Goal: Transaction & Acquisition: Purchase product/service

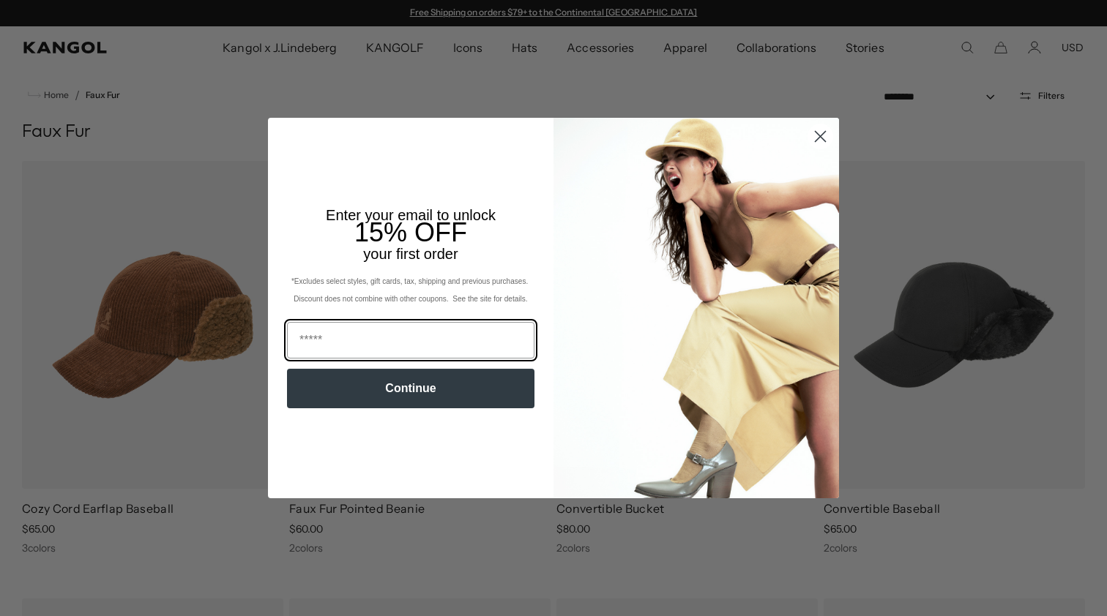
scroll to position [13, 0]
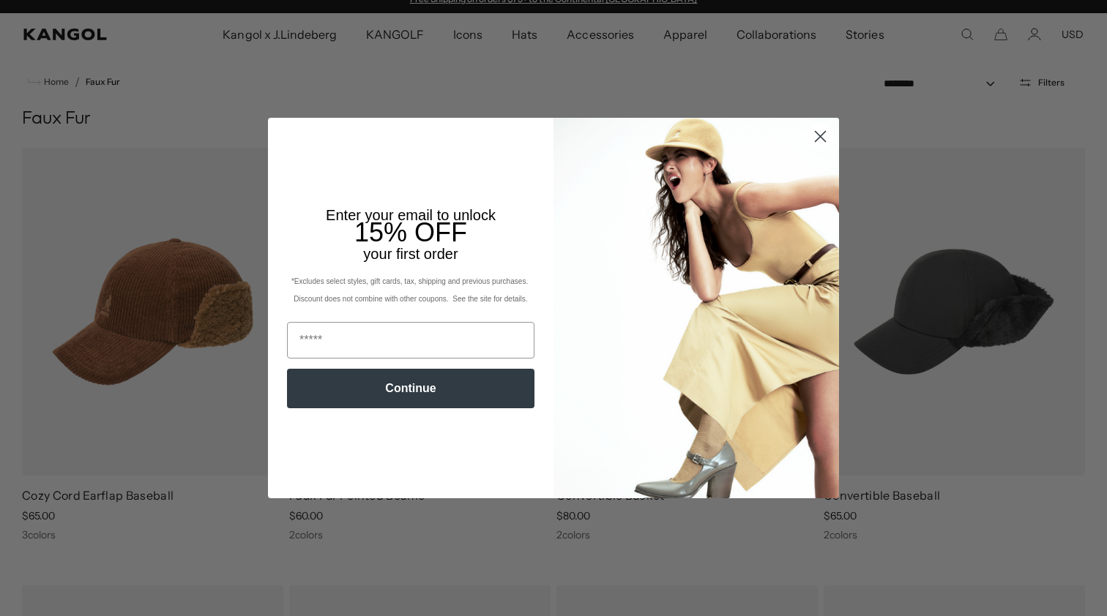
click at [815, 198] on img "POPUP Form" at bounding box center [695, 308] width 285 height 381
click at [817, 131] on circle "Close dialog" at bounding box center [820, 136] width 24 height 24
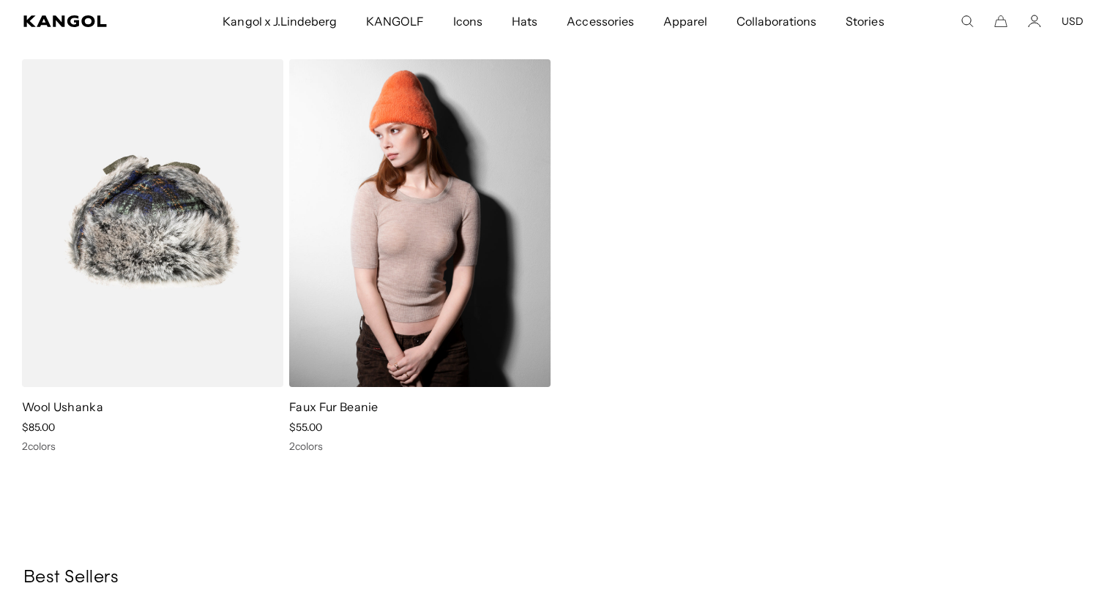
click at [352, 330] on img at bounding box center [419, 223] width 261 height 328
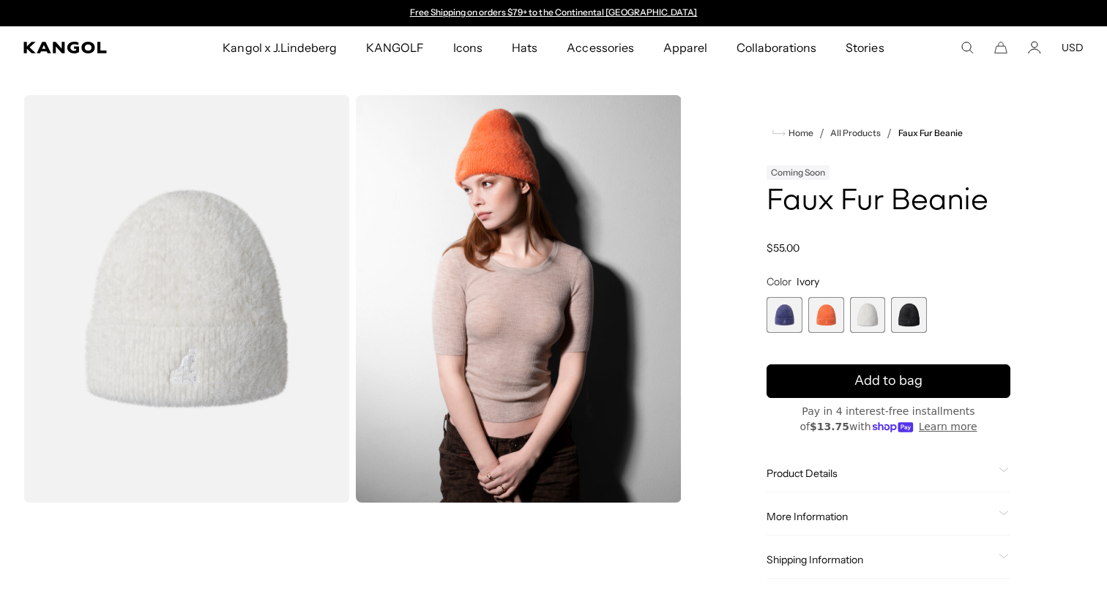
click at [788, 324] on span "1 of 4" at bounding box center [784, 315] width 36 height 36
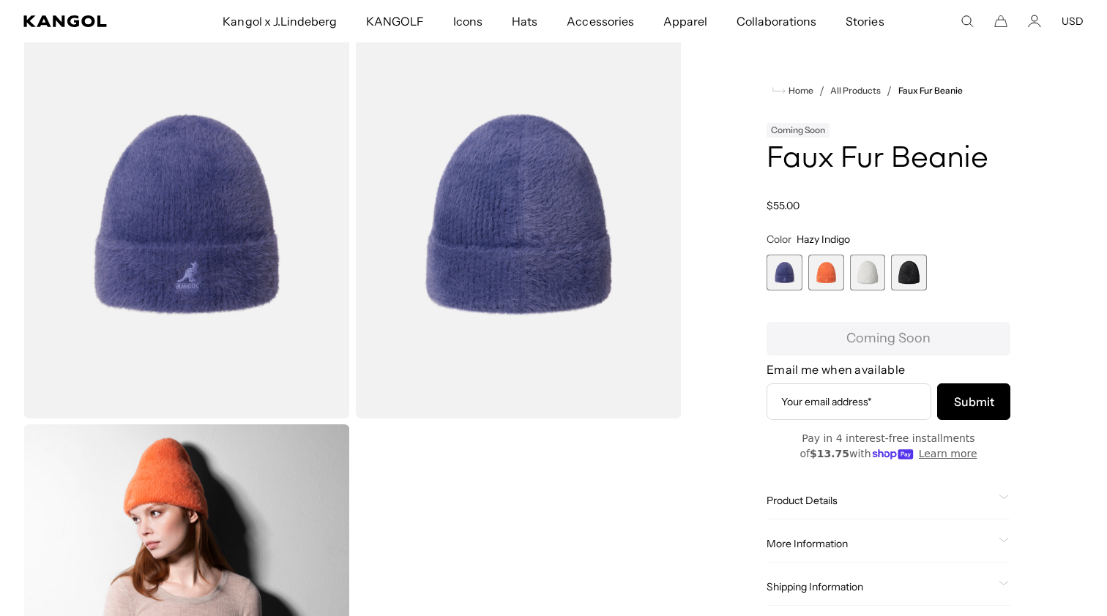
click at [875, 277] on span "3 of 4" at bounding box center [868, 273] width 36 height 36
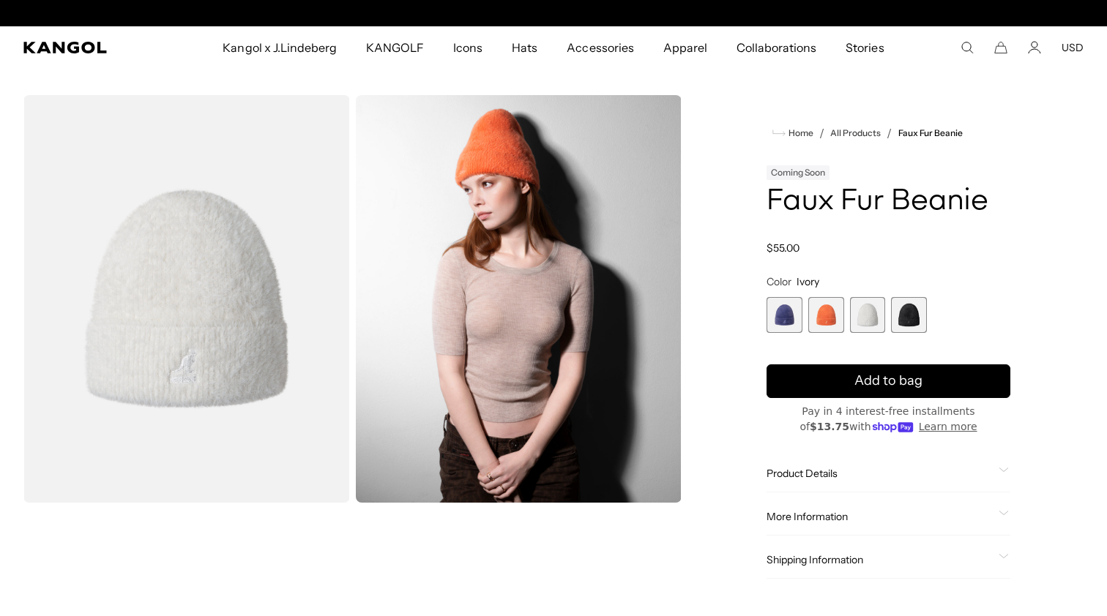
scroll to position [0, 302]
click at [829, 327] on span "2 of 4" at bounding box center [826, 315] width 36 height 36
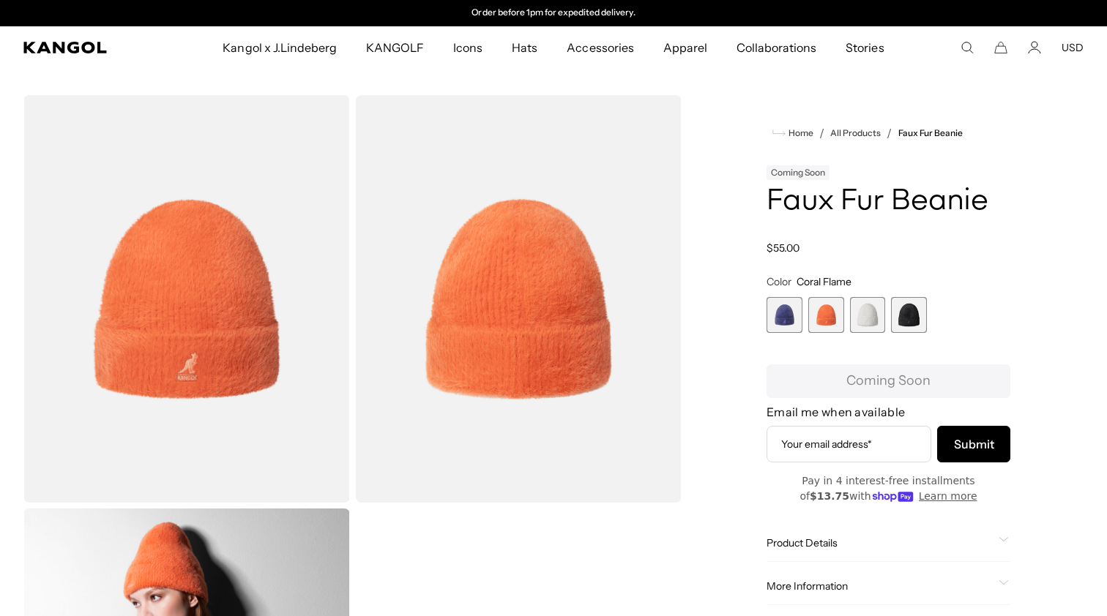
click at [915, 319] on span "4 of 4" at bounding box center [909, 315] width 36 height 36
